Goal: Task Accomplishment & Management: Use online tool/utility

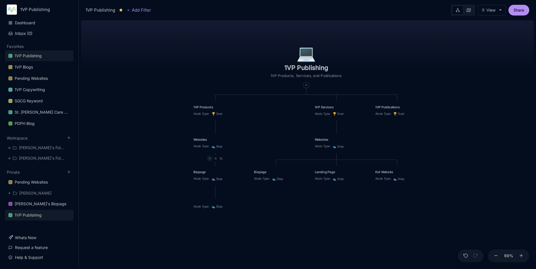
click at [209, 160] on icon at bounding box center [209, 158] width 3 height 3
click at [209, 196] on div "👟 Step" at bounding box center [209, 198] width 37 height 9
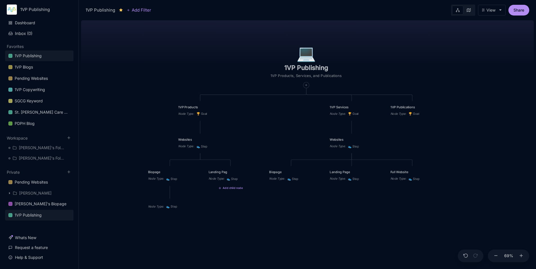
type textarea "Landing Page"
click at [194, 160] on icon at bounding box center [194, 158] width 3 height 3
click at [191, 200] on span "👟 Step" at bounding box center [184, 198] width 15 height 7
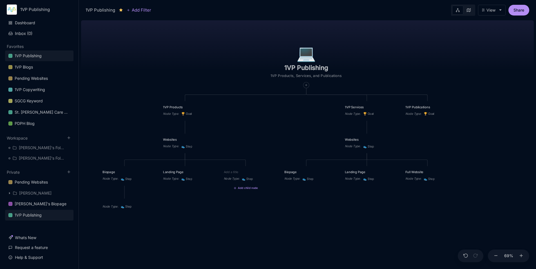
click at [236, 173] on textarea at bounding box center [246, 171] width 44 height 5
type textarea "Full Website"
click at [275, 223] on div "💻️ 1VP Publishing 1VP Products, Services, and Publications 1VP Products Node Ty…" at bounding box center [307, 143] width 453 height 251
